Goal: Navigation & Orientation: Understand site structure

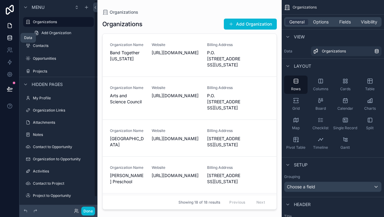
click at [12, 40] on icon at bounding box center [10, 38] width 6 height 6
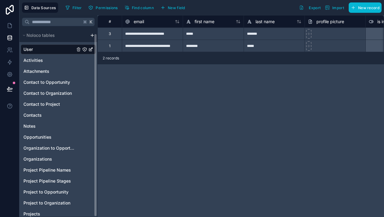
scroll to position [5, 0]
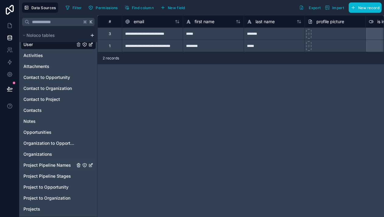
click at [56, 167] on span "Project Pipeline Names" at bounding box center [47, 165] width 48 height 6
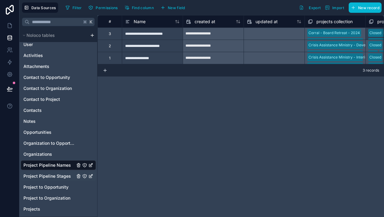
click at [56, 176] on span "Project Pipeline Stages" at bounding box center [47, 176] width 48 height 6
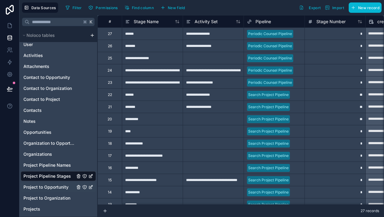
click at [54, 190] on span "Project to Opportunity" at bounding box center [45, 187] width 45 height 6
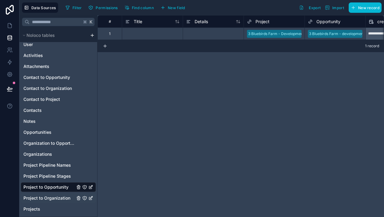
click at [55, 197] on span "Project to Organization" at bounding box center [46, 198] width 47 height 6
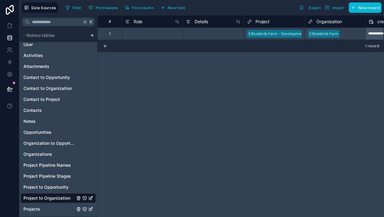
click at [42, 210] on div "Projects" at bounding box center [58, 209] width 75 height 10
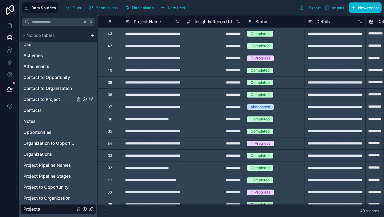
click at [47, 102] on div "Contact to Project" at bounding box center [58, 99] width 75 height 10
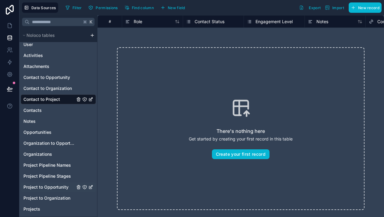
click at [51, 186] on span "Project to Opportunity" at bounding box center [45, 187] width 45 height 6
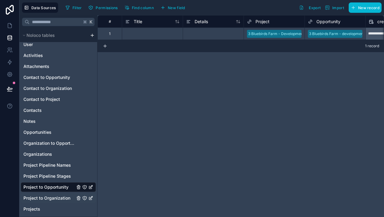
click at [50, 199] on span "Project to Organization" at bounding box center [46, 198] width 47 height 6
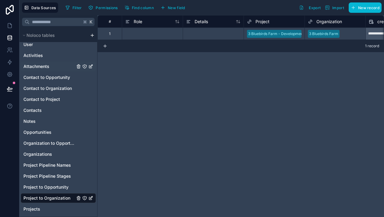
click at [45, 69] on span "Attachments" at bounding box center [36, 66] width 26 height 6
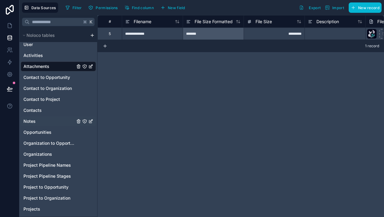
click at [30, 122] on span "Notes" at bounding box center [29, 121] width 12 height 6
